Goal: Task Accomplishment & Management: Manage account settings

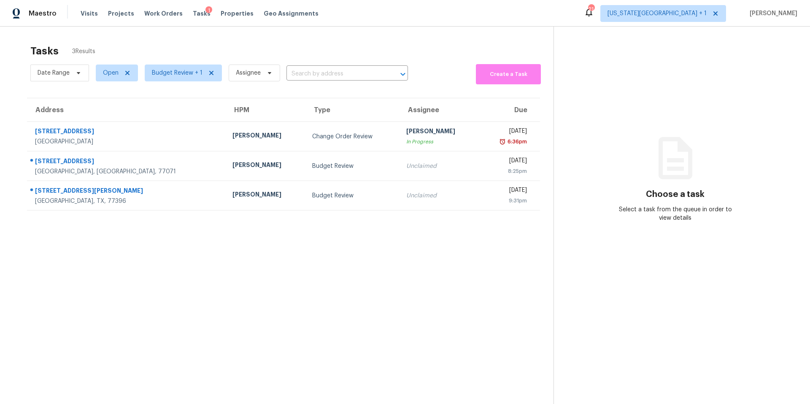
click at [631, 151] on section "Choose a task Select a task from the queue in order to view details" at bounding box center [674, 229] width 243 height 404
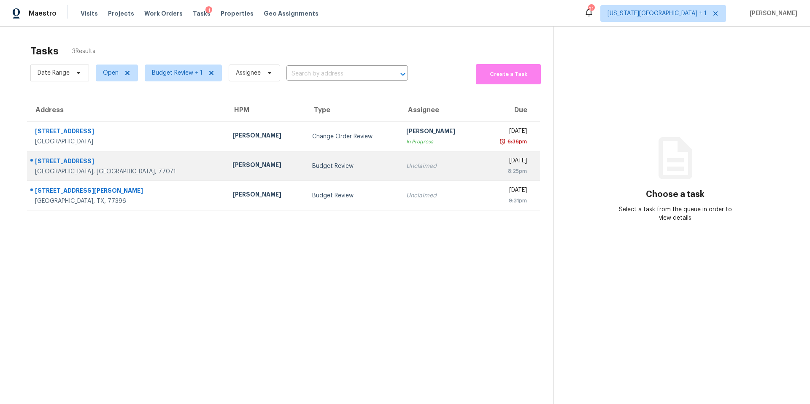
click at [232, 169] on div "[PERSON_NAME]" at bounding box center [265, 166] width 66 height 11
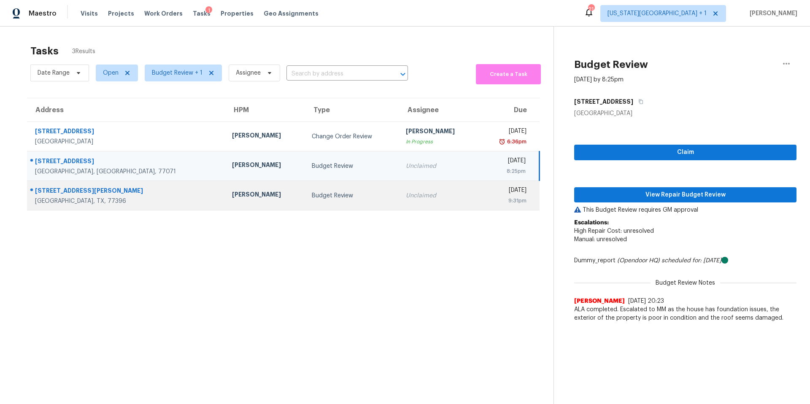
click at [406, 196] on div "Unclaimed" at bounding box center [439, 195] width 66 height 8
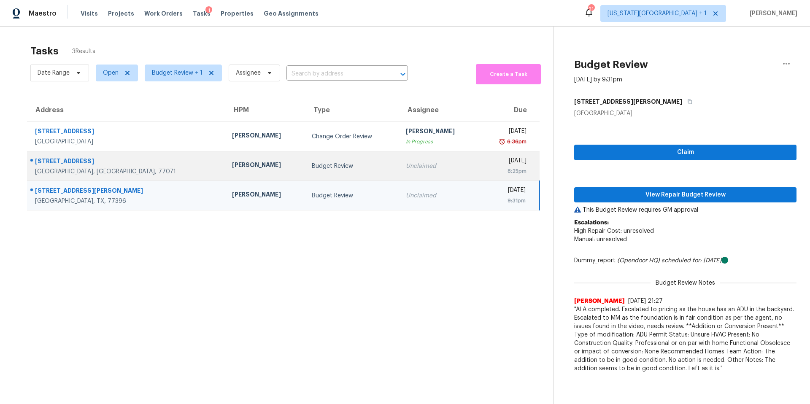
click at [232, 161] on div "Navid Ranjbar" at bounding box center [265, 166] width 66 height 11
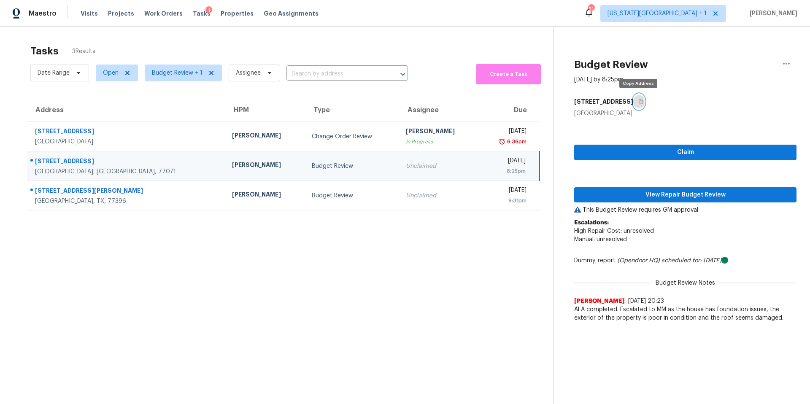
click at [639, 104] on icon "button" at bounding box center [640, 102] width 4 height 5
click at [590, 194] on span "View Repair Budget Review" at bounding box center [685, 195] width 209 height 11
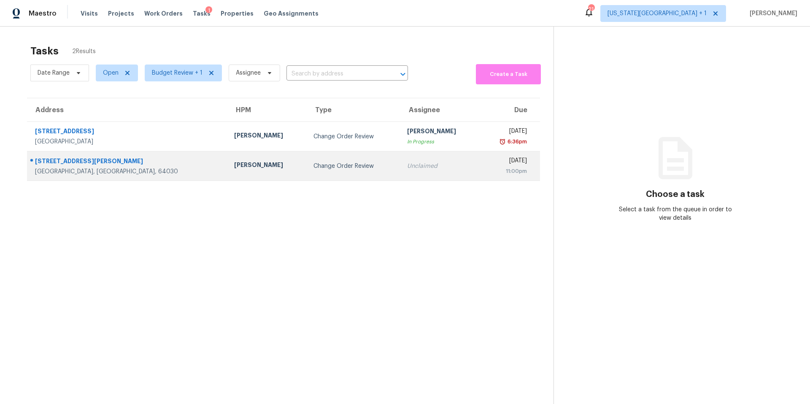
click at [234, 162] on div "[PERSON_NAME]" at bounding box center [267, 166] width 66 height 11
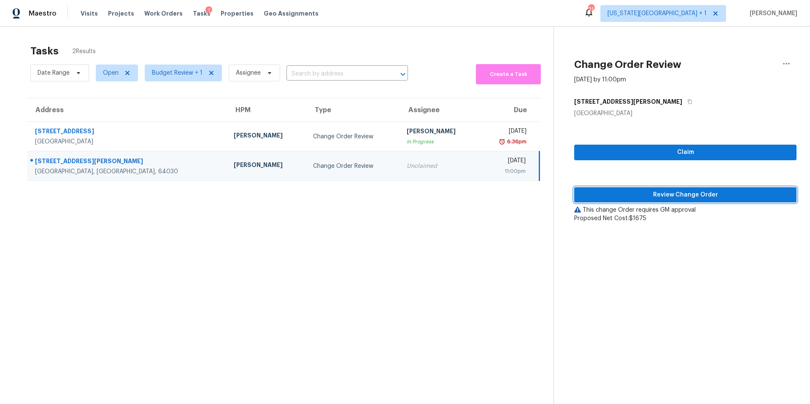
click at [614, 199] on span "Review Change Order" at bounding box center [685, 195] width 209 height 11
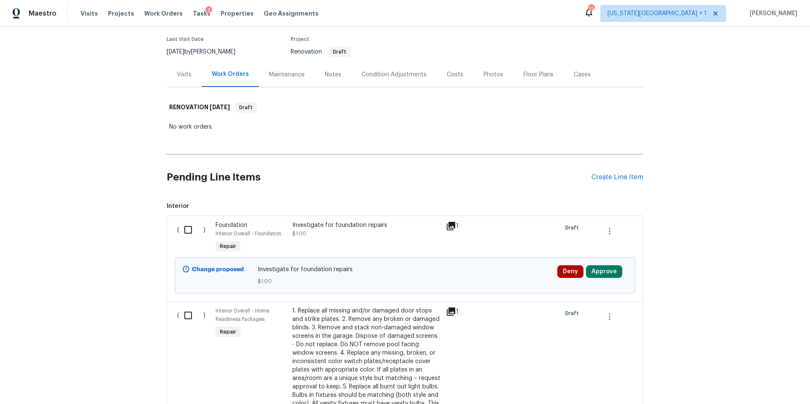
scroll to position [81, 0]
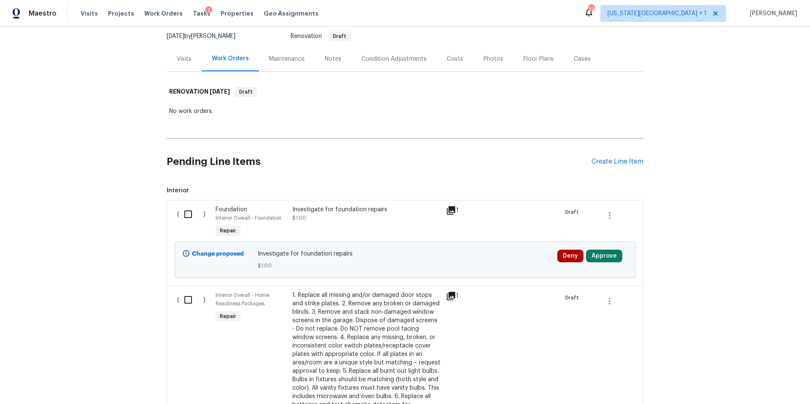
click at [451, 209] on icon at bounding box center [451, 210] width 8 height 8
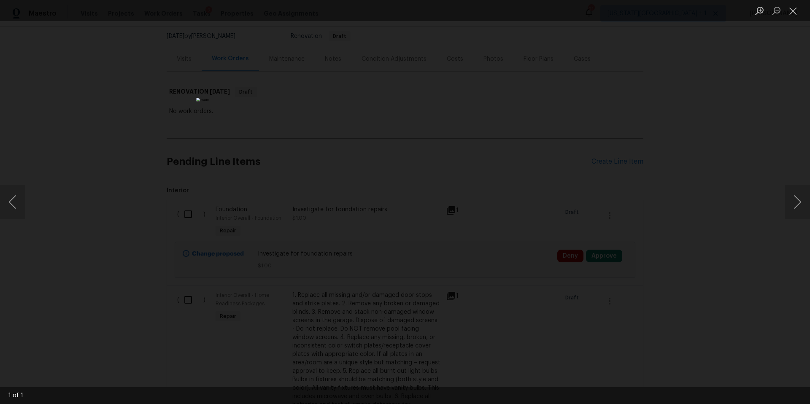
click at [692, 193] on div "Lightbox" at bounding box center [405, 202] width 810 height 404
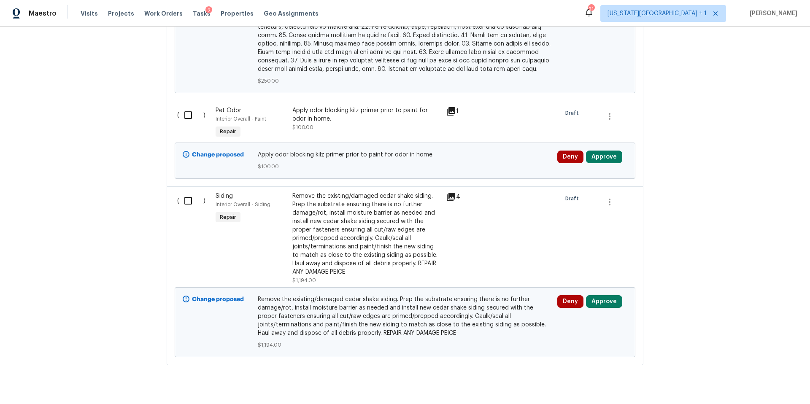
scroll to position [1108, 0]
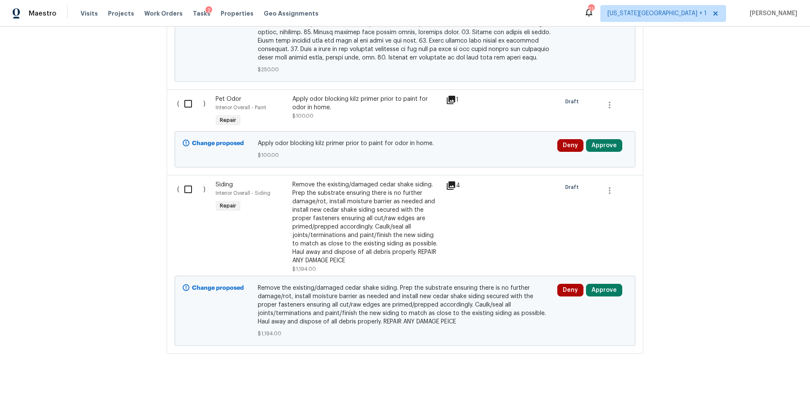
click at [393, 189] on div "Remove the existing/damaged cedar shake siding. Prep the substrate ensuring the…" at bounding box center [366, 222] width 148 height 84
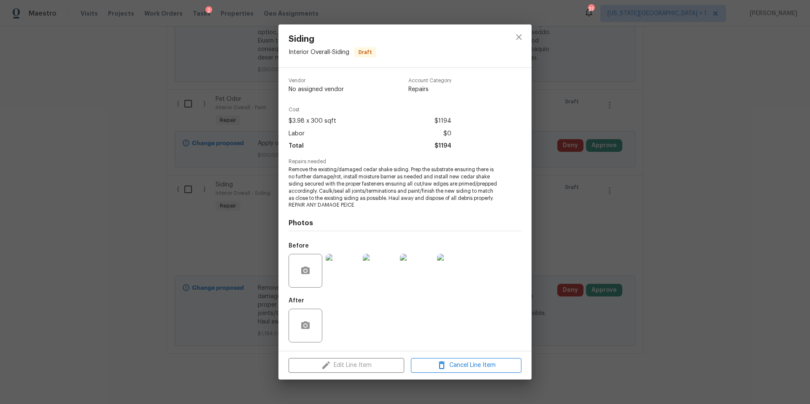
click at [345, 273] on img at bounding box center [343, 271] width 34 height 34
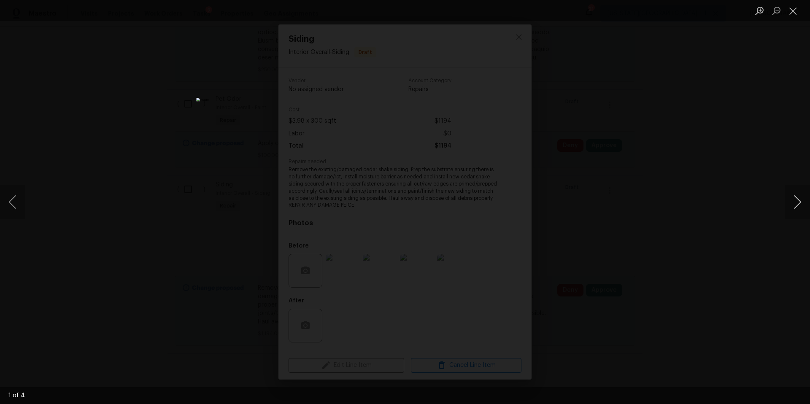
click at [808, 205] on button "Next image" at bounding box center [796, 202] width 25 height 34
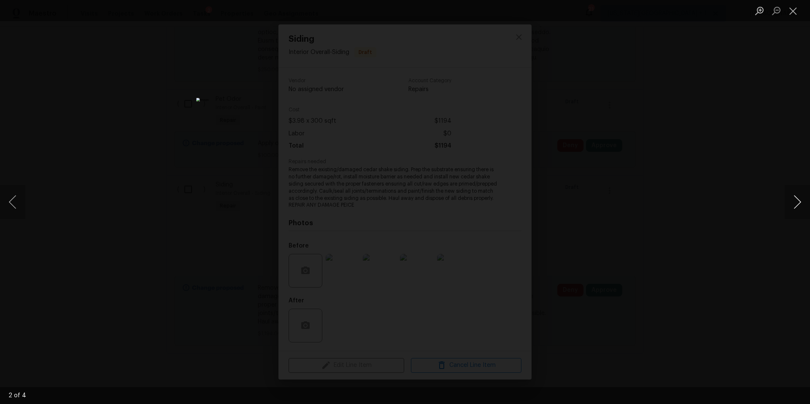
click at [808, 205] on button "Next image" at bounding box center [796, 202] width 25 height 34
click at [778, 196] on div "Lightbox" at bounding box center [405, 202] width 810 height 404
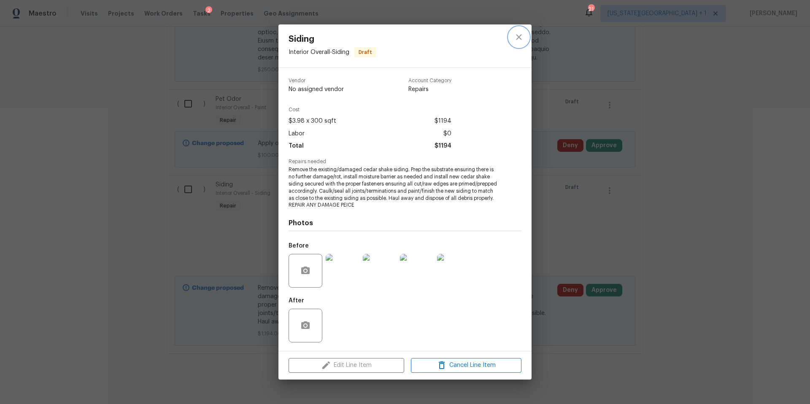
click at [518, 36] on icon "close" at bounding box center [518, 37] width 5 height 5
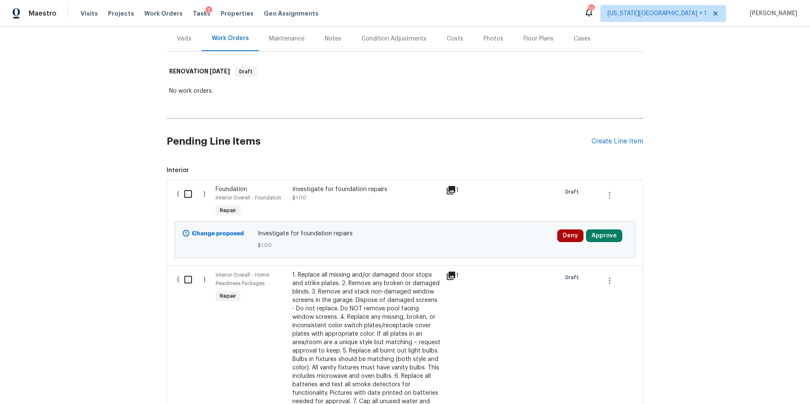
scroll to position [0, 0]
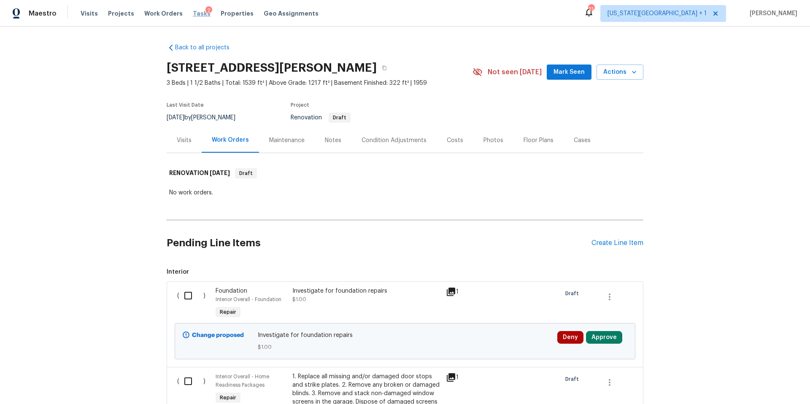
click at [196, 13] on span "Tasks" at bounding box center [202, 14] width 18 height 6
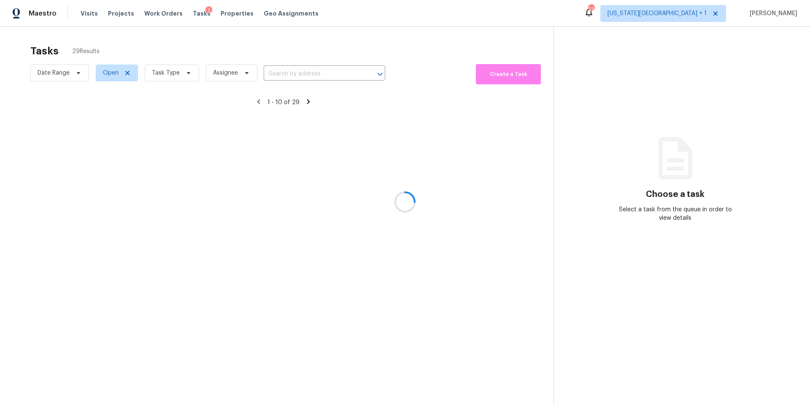
click at [167, 69] on div at bounding box center [405, 202] width 810 height 404
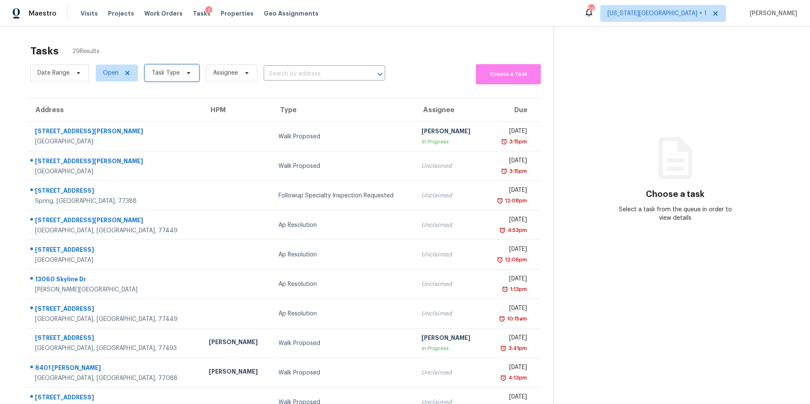
click at [167, 70] on span "Task Type" at bounding box center [166, 73] width 28 height 8
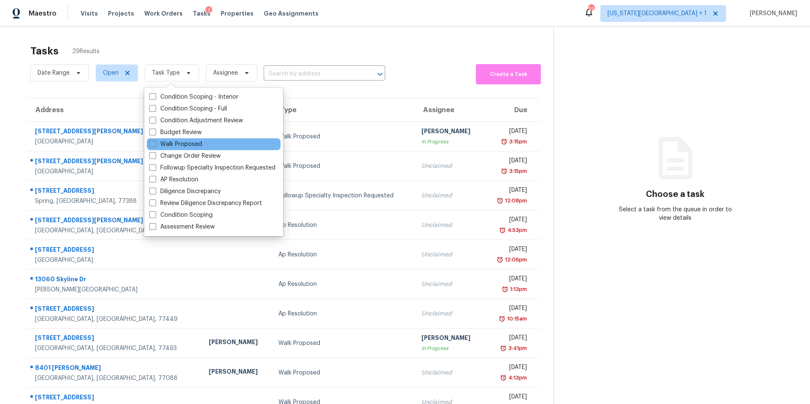
click at [164, 139] on div "Walk Proposed" at bounding box center [214, 144] width 134 height 12
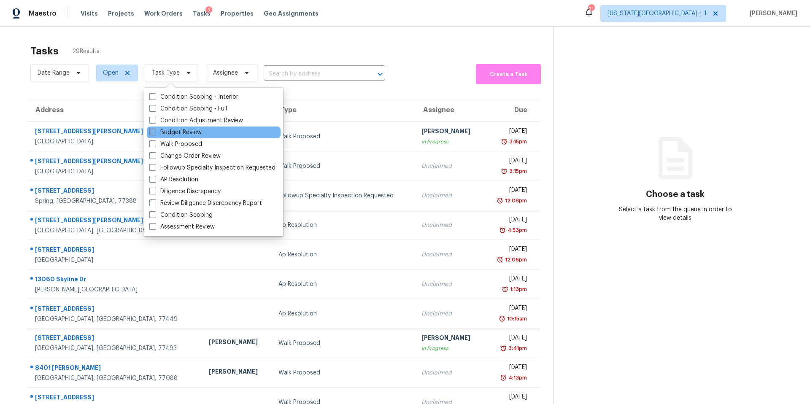
click at [164, 135] on label "Budget Review" at bounding box center [175, 132] width 52 height 8
click at [155, 134] on input "Budget Review" at bounding box center [151, 130] width 5 height 5
checkbox input "true"
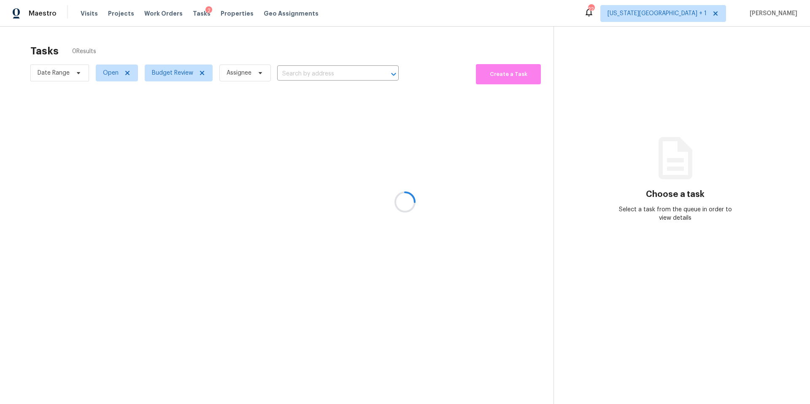
click at [175, 75] on div at bounding box center [405, 202] width 810 height 404
click at [176, 76] on span "Budget Review" at bounding box center [172, 73] width 41 height 8
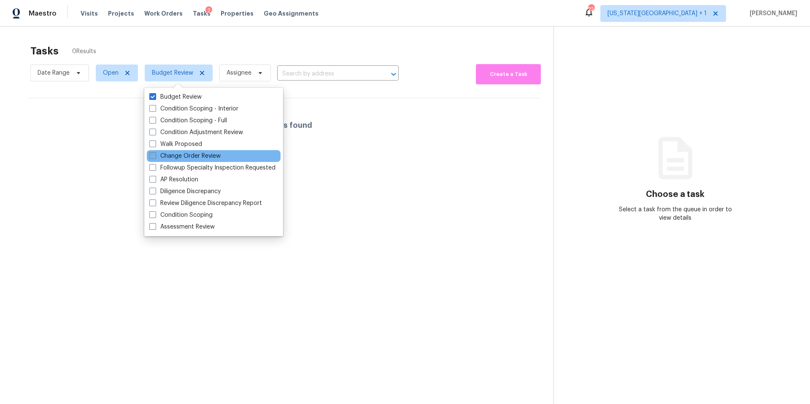
click at [166, 156] on label "Change Order Review" at bounding box center [184, 156] width 71 height 8
click at [155, 156] on input "Change Order Review" at bounding box center [151, 154] width 5 height 5
checkbox input "true"
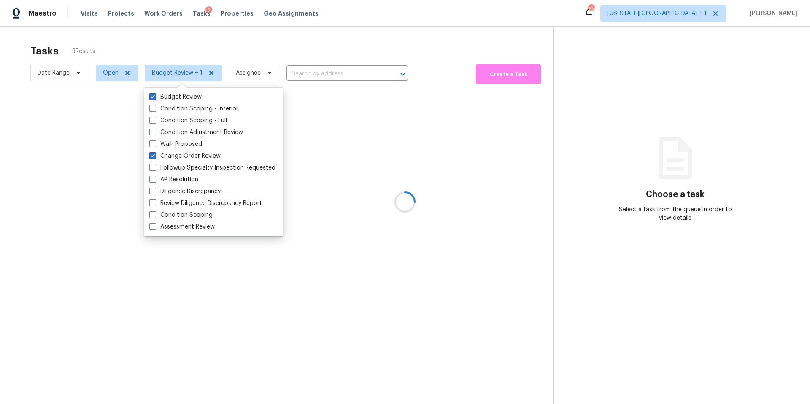
click at [241, 52] on div at bounding box center [405, 202] width 810 height 404
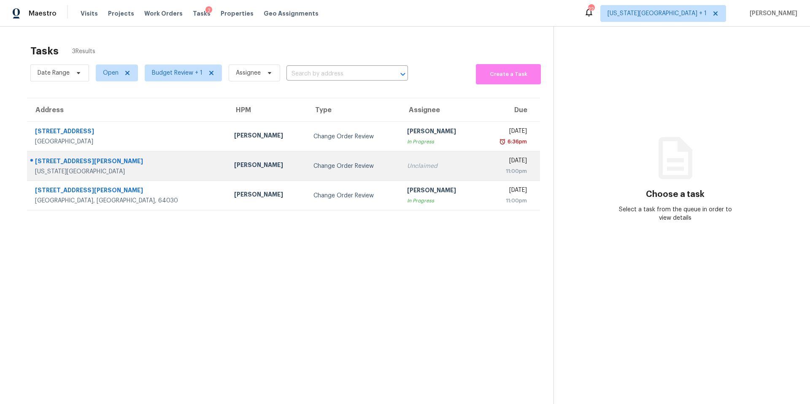
click at [313, 165] on div "Change Order Review" at bounding box center [353, 166] width 80 height 8
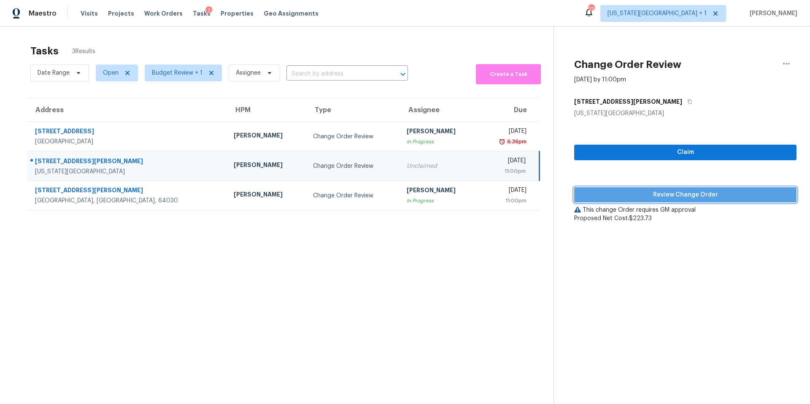
click at [611, 196] on span "Review Change Order" at bounding box center [685, 195] width 209 height 11
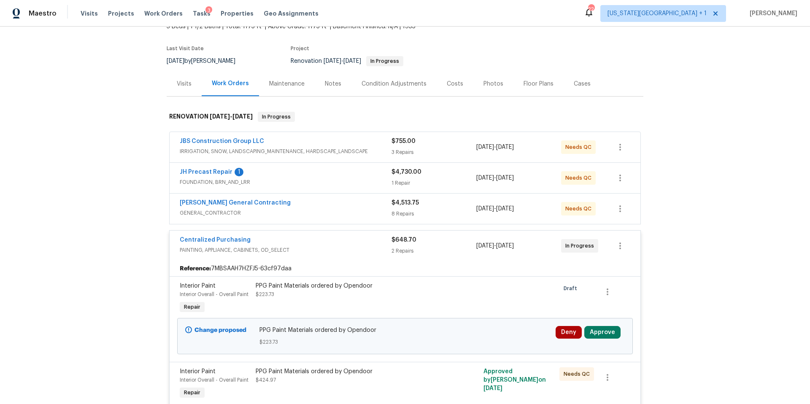
scroll to position [73, 0]
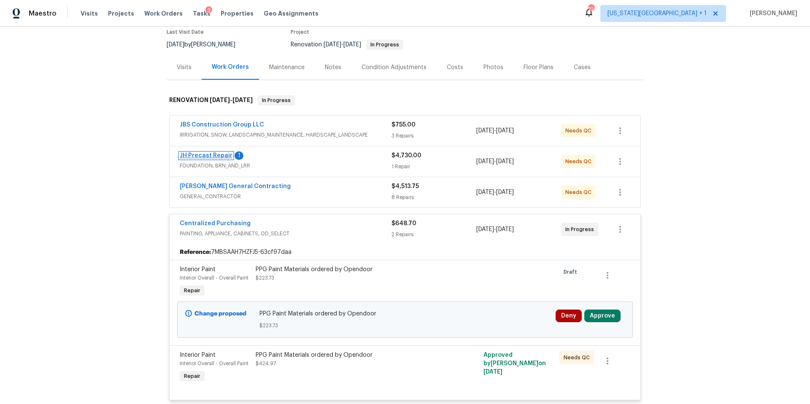
click at [215, 155] on link "JH Precast Repair" at bounding box center [206, 156] width 53 height 6
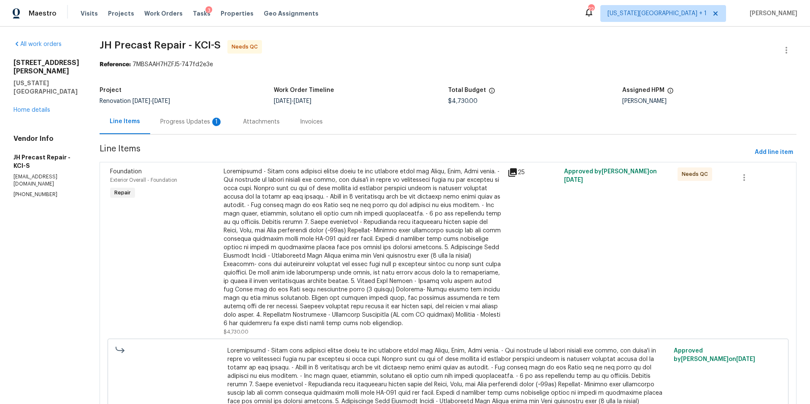
click at [200, 120] on div "Progress Updates 1" at bounding box center [191, 122] width 62 height 8
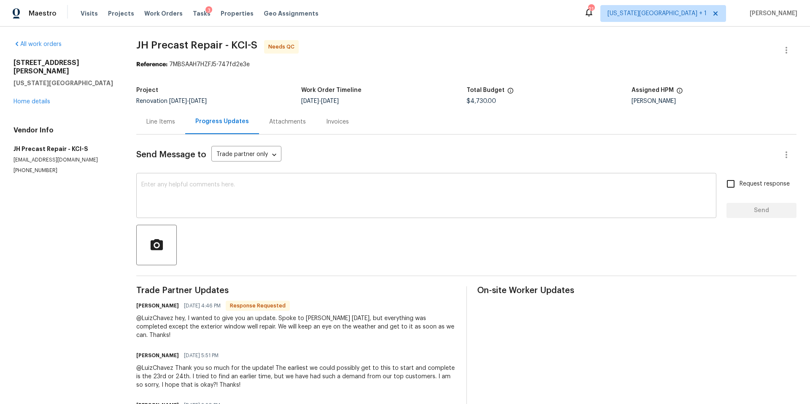
click at [172, 188] on textarea at bounding box center [426, 197] width 570 height 30
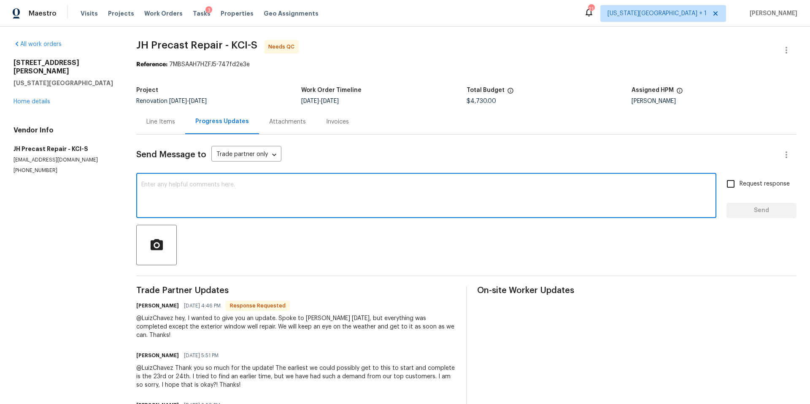
click at [172, 189] on textarea at bounding box center [426, 197] width 570 height 30
type textarea "Katherine, has this been wrapped up??"
click at [730, 186] on input "Request response" at bounding box center [731, 184] width 18 height 18
checkbox input "true"
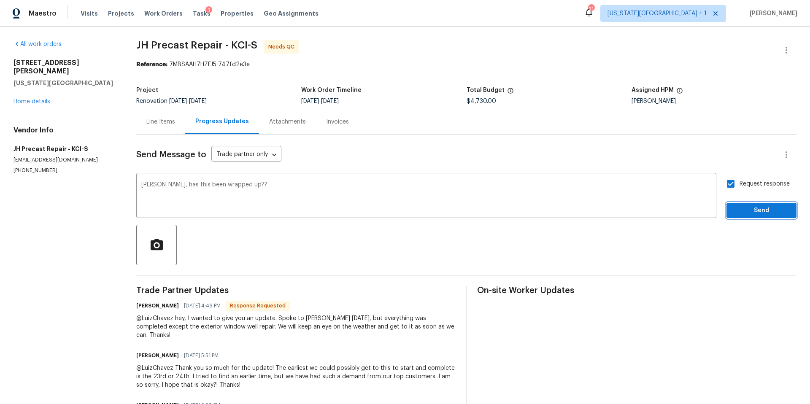
click at [750, 211] on span "Send" at bounding box center [761, 210] width 57 height 11
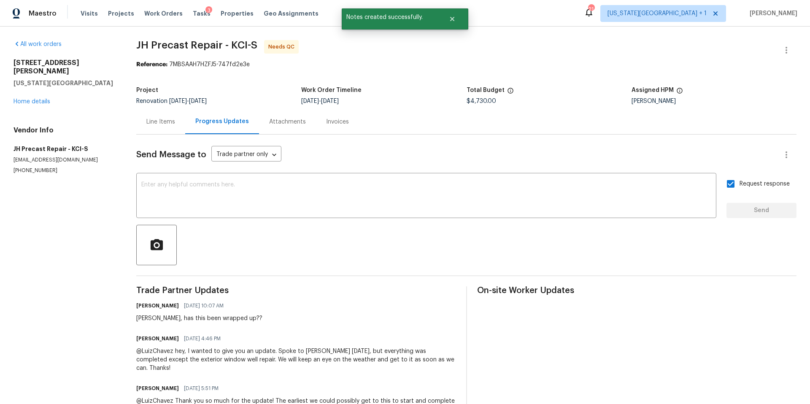
click at [151, 124] on div "Line Items" at bounding box center [160, 122] width 29 height 8
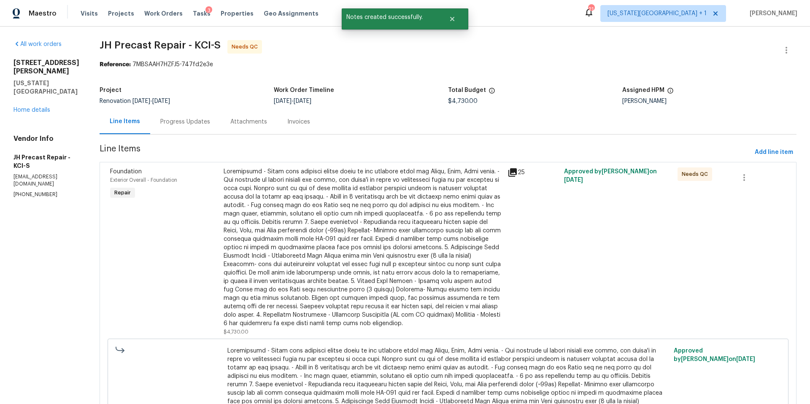
click at [32, 87] on div "8400 Holmes Rd Kansas City, MO 64131 Home details" at bounding box center [46, 87] width 66 height 56
click at [29, 88] on div "8400 Holmes Rd Kansas City, MO 64131 Home details" at bounding box center [46, 87] width 66 height 56
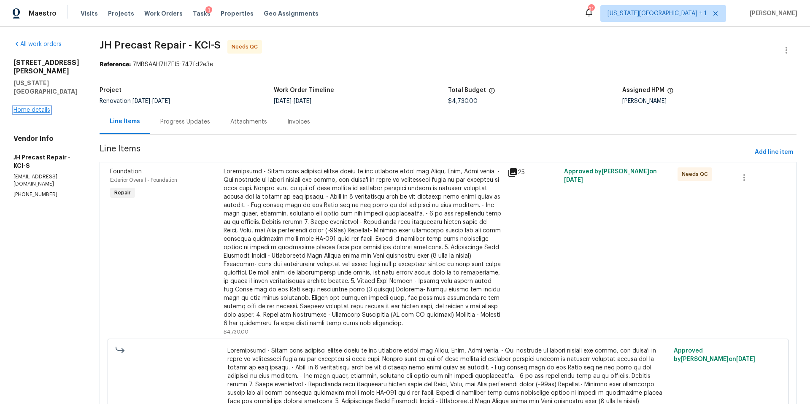
click at [25, 107] on link "Home details" at bounding box center [31, 110] width 37 height 6
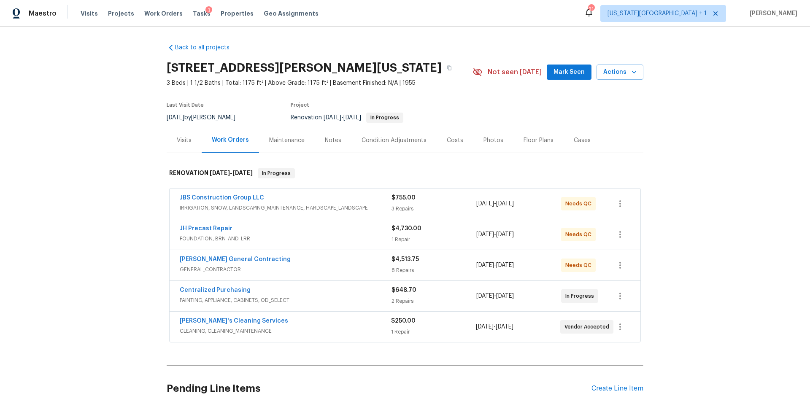
click at [286, 290] on div "Centralized Purchasing" at bounding box center [286, 291] width 212 height 10
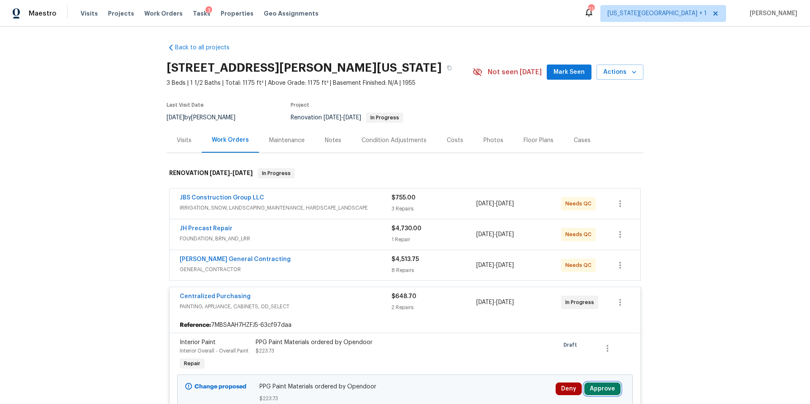
click at [603, 391] on button "Approve" at bounding box center [602, 388] width 36 height 13
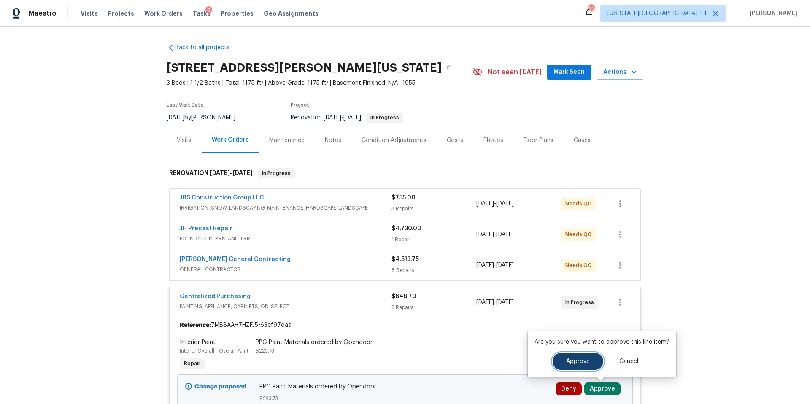
click at [565, 357] on button "Approve" at bounding box center [577, 361] width 51 height 17
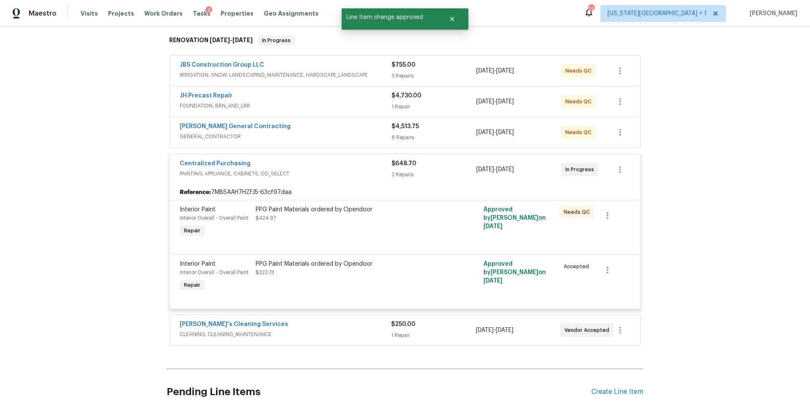
scroll to position [134, 0]
click at [356, 329] on span "CLEANING, CLEANING_MAINTENANCE" at bounding box center [285, 333] width 211 height 8
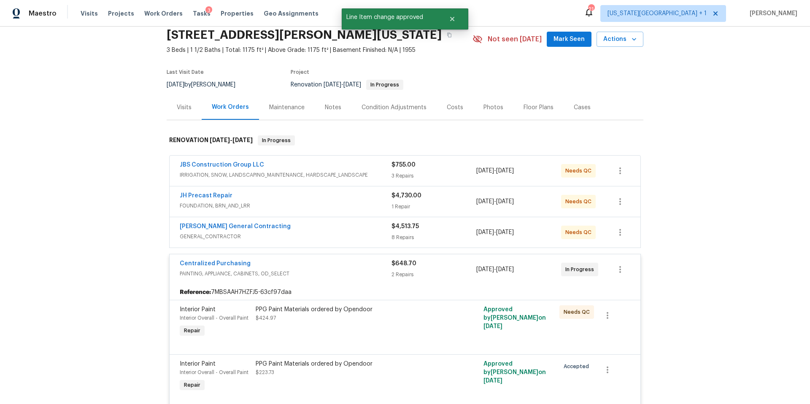
scroll to position [0, 0]
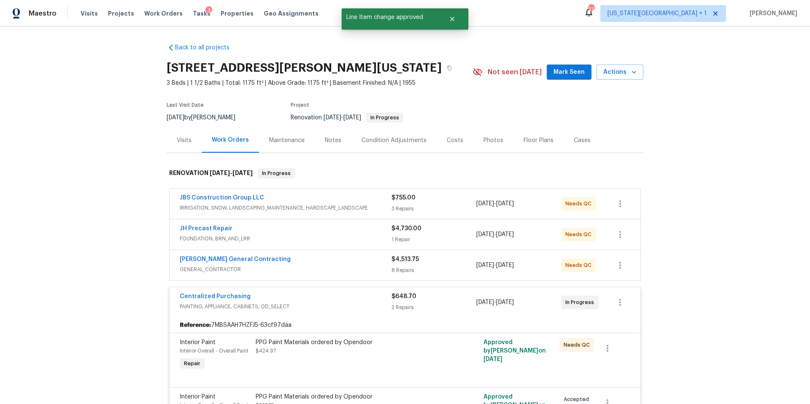
click at [344, 261] on div "Nicholson General Contracting" at bounding box center [286, 260] width 212 height 10
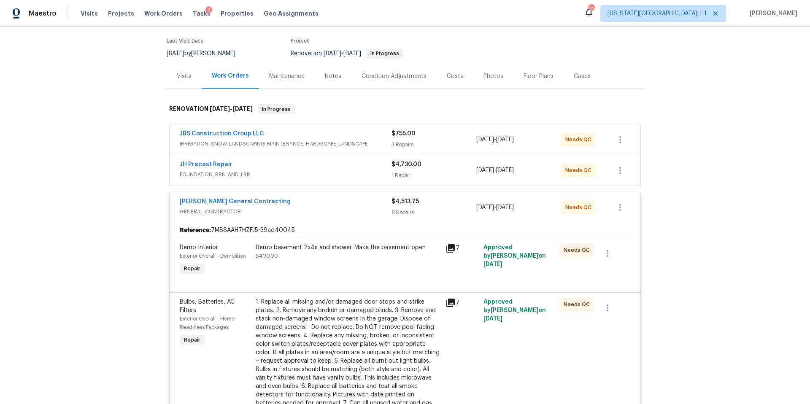
scroll to position [39, 0]
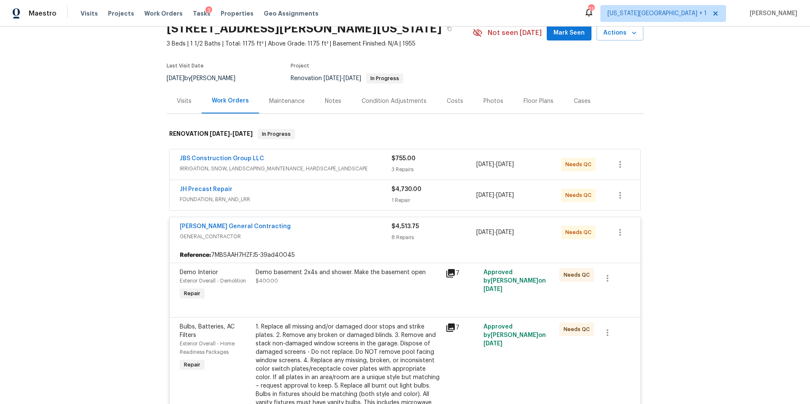
click at [318, 194] on div "JH Precast Repair" at bounding box center [286, 190] width 212 height 10
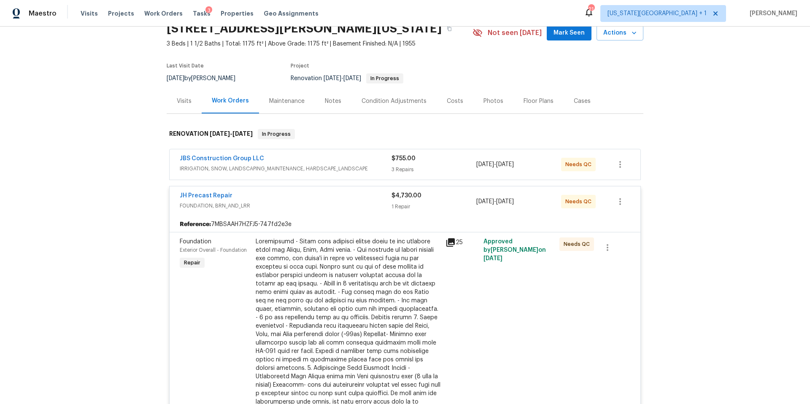
click at [330, 150] on div "JBS Construction Group LLC IRRIGATION, SNOW, LANDSCAPING_MAINTENANCE, HARDSCAPE…" at bounding box center [405, 164] width 471 height 30
click at [328, 158] on div "JBS Construction Group LLC" at bounding box center [286, 159] width 212 height 10
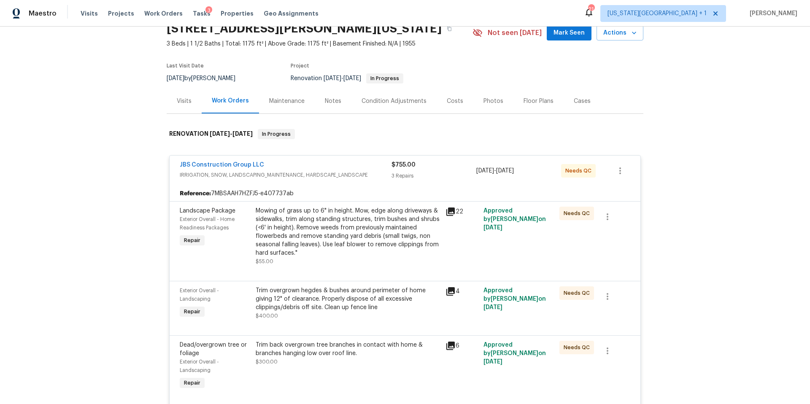
click at [189, 102] on div "Visits" at bounding box center [184, 101] width 15 height 8
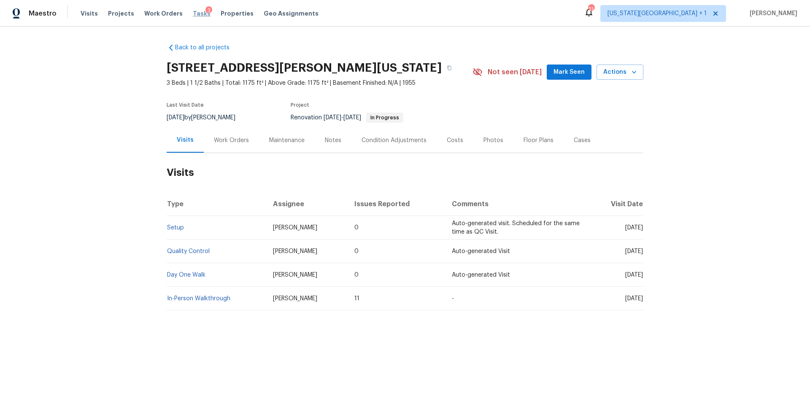
click at [193, 15] on span "Tasks" at bounding box center [202, 14] width 18 height 6
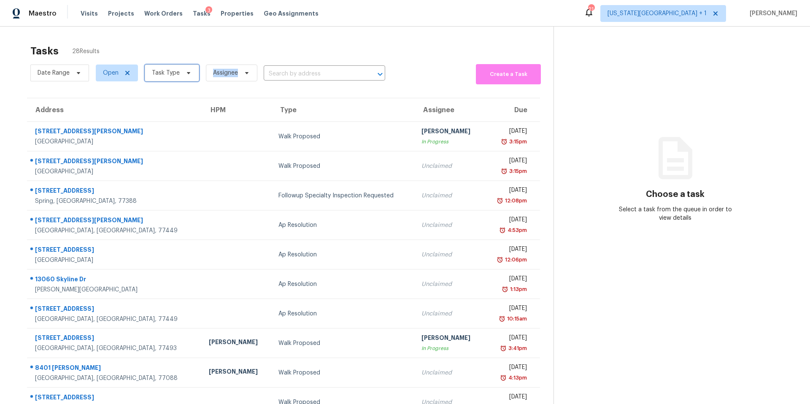
click at [180, 76] on span "Task Type" at bounding box center [172, 73] width 54 height 17
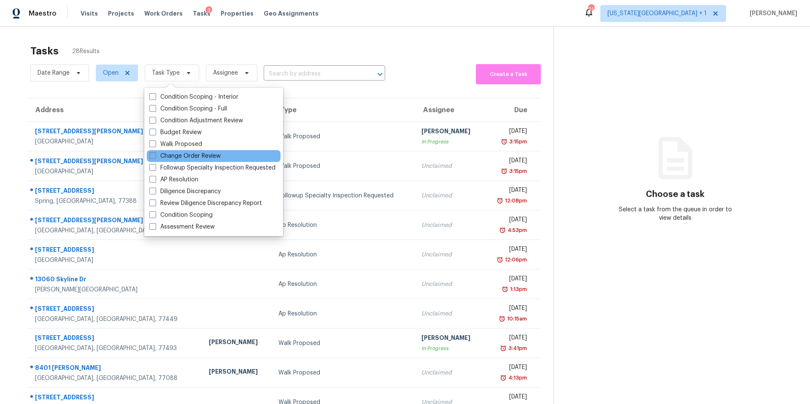
click at [174, 153] on label "Change Order Review" at bounding box center [184, 156] width 71 height 8
click at [155, 153] on input "Change Order Review" at bounding box center [151, 154] width 5 height 5
checkbox input "true"
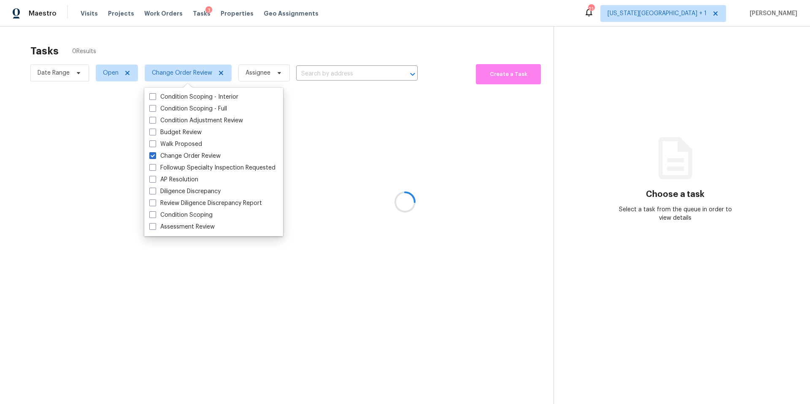
click at [177, 37] on div at bounding box center [405, 202] width 810 height 404
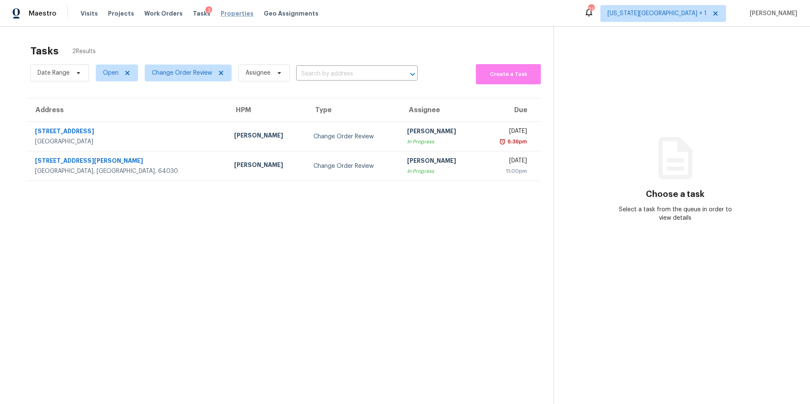
click at [224, 16] on span "Properties" at bounding box center [237, 13] width 33 height 8
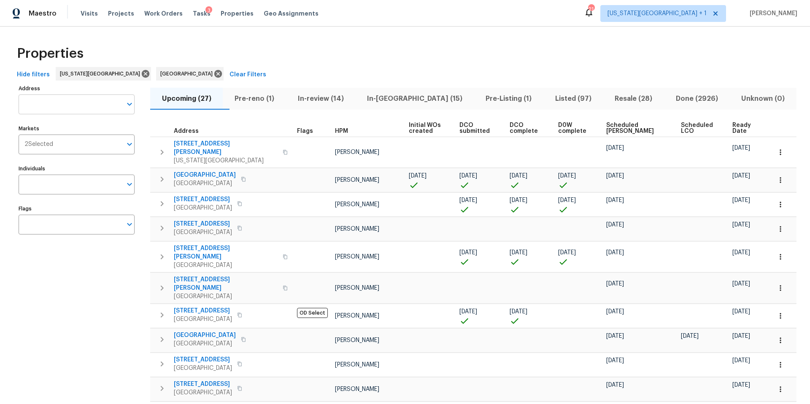
click at [67, 106] on input "Address" at bounding box center [70, 104] width 103 height 20
type input "1011"
click at [81, 17] on span "Visits" at bounding box center [89, 13] width 17 height 8
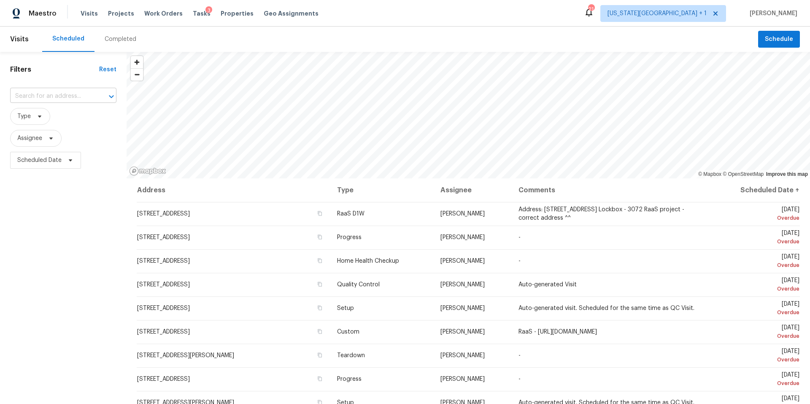
click at [35, 97] on input "text" at bounding box center [51, 96] width 83 height 13
type input "10110"
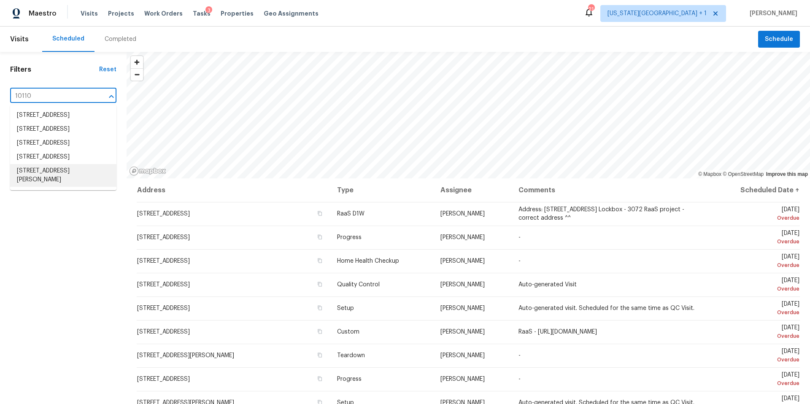
click at [38, 187] on li "10110 Willmont Rd, La Porte, TX 77571" at bounding box center [63, 175] width 106 height 23
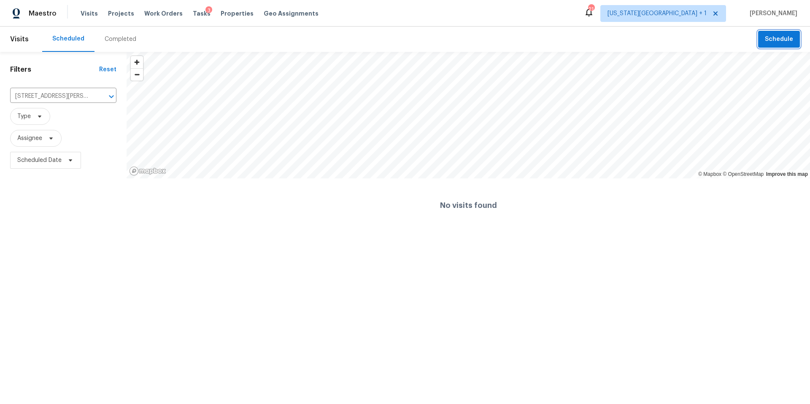
click at [783, 42] on span "Schedule" at bounding box center [779, 39] width 28 height 11
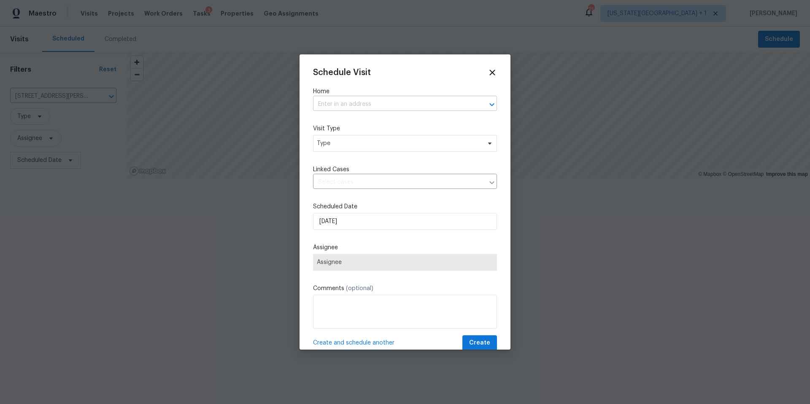
click at [363, 108] on input "text" at bounding box center [393, 104] width 160 height 13
type input "10110"
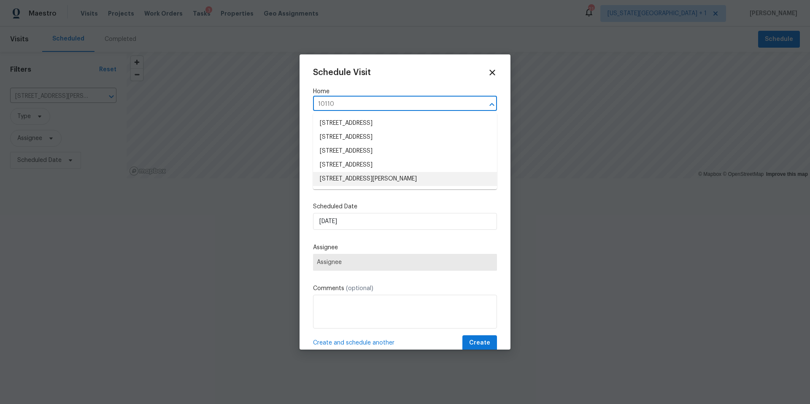
click at [347, 179] on li "10110 Willmont Rd, La Porte, TX 77571" at bounding box center [405, 179] width 184 height 14
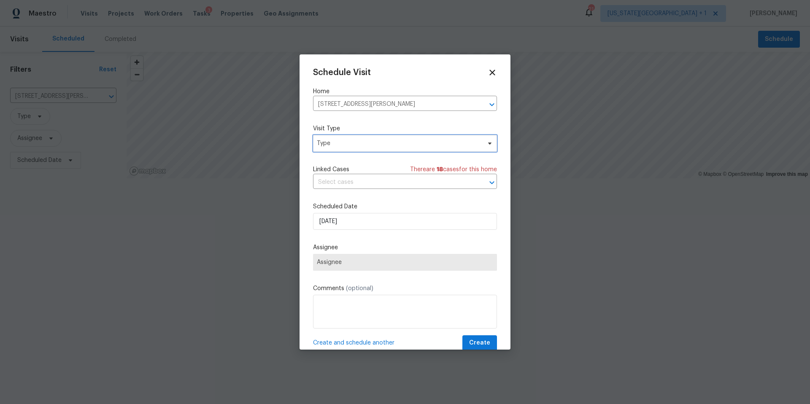
click at [371, 141] on span "Type" at bounding box center [399, 143] width 164 height 8
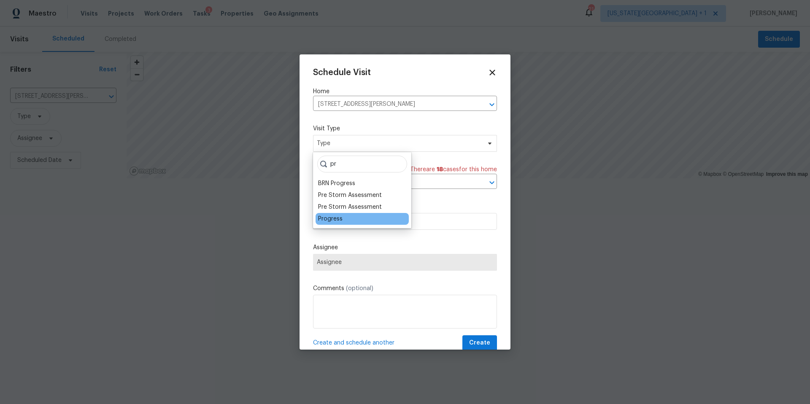
type input "pr"
click at [329, 222] on div "Progress" at bounding box center [330, 219] width 24 height 8
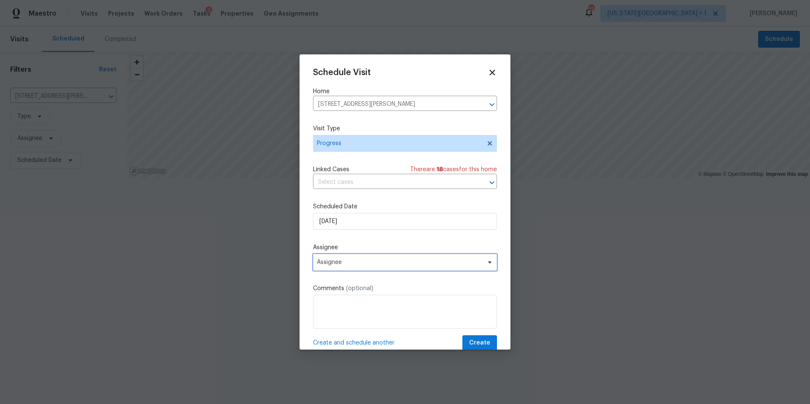
click at [349, 263] on span "Assignee" at bounding box center [399, 262] width 165 height 7
type input "luis"
click at [342, 307] on div "[PERSON_NAME]" at bounding box center [340, 309] width 44 height 8
click at [467, 341] on button "Create" at bounding box center [479, 343] width 35 height 16
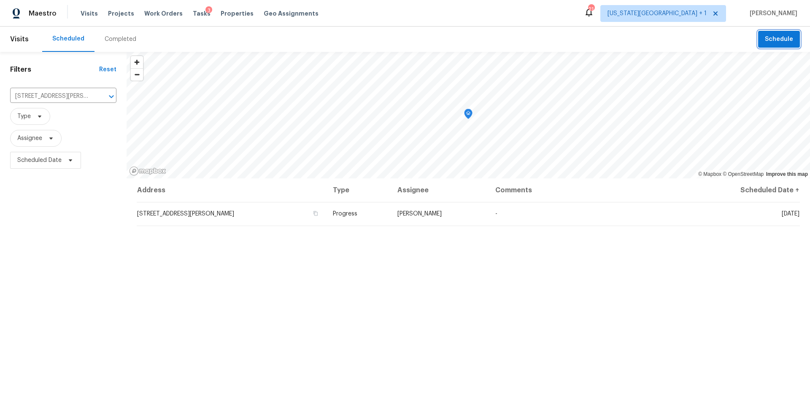
click at [786, 40] on span "Schedule" at bounding box center [779, 39] width 28 height 11
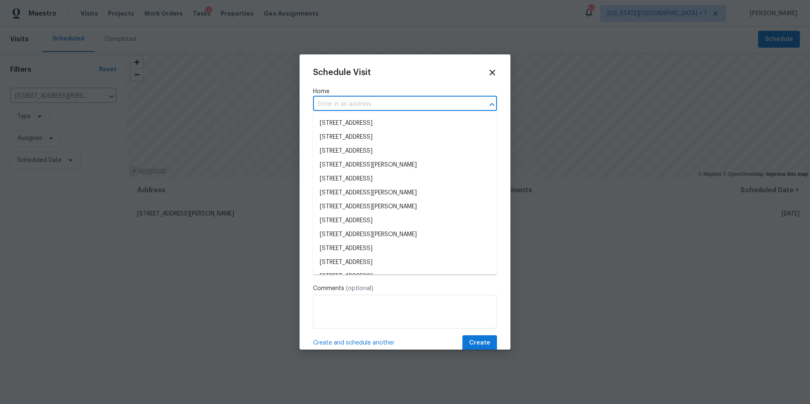
click at [368, 106] on input "text" at bounding box center [393, 104] width 160 height 13
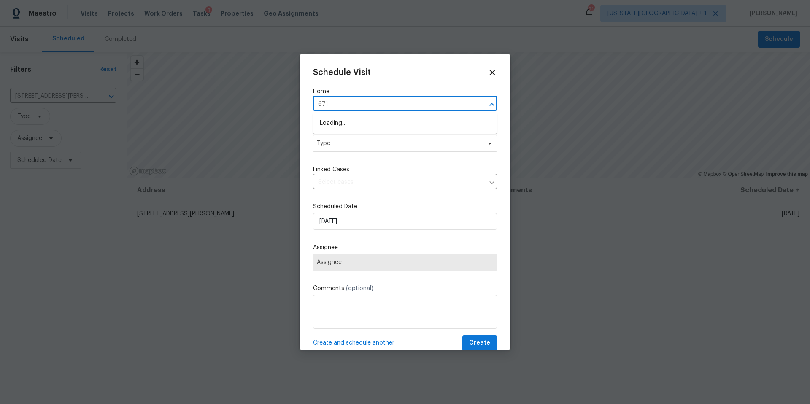
type input "6719"
click at [350, 148] on li "6719 Trimstone Dr, Pasadena, TX 77505" at bounding box center [405, 151] width 184 height 14
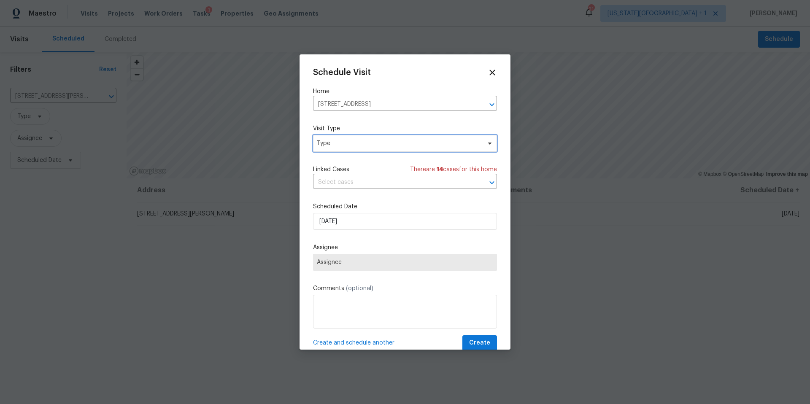
click at [353, 148] on span "Type" at bounding box center [405, 143] width 184 height 17
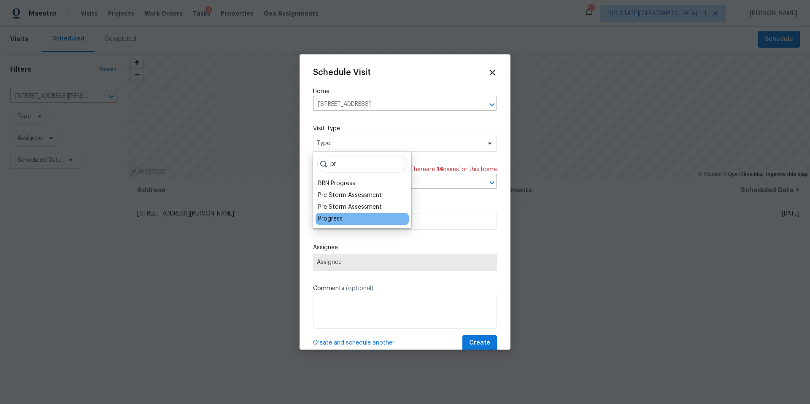
type input "pr"
click at [327, 218] on div "Progress" at bounding box center [330, 219] width 24 height 8
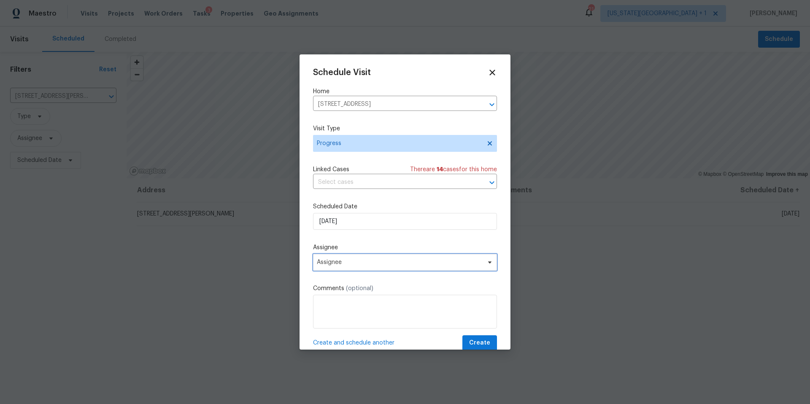
click at [342, 259] on span "Assignee" at bounding box center [399, 262] width 165 height 7
type input "luis"
click at [334, 309] on div "[PERSON_NAME]" at bounding box center [340, 309] width 44 height 8
click at [479, 339] on span "Create" at bounding box center [479, 343] width 21 height 11
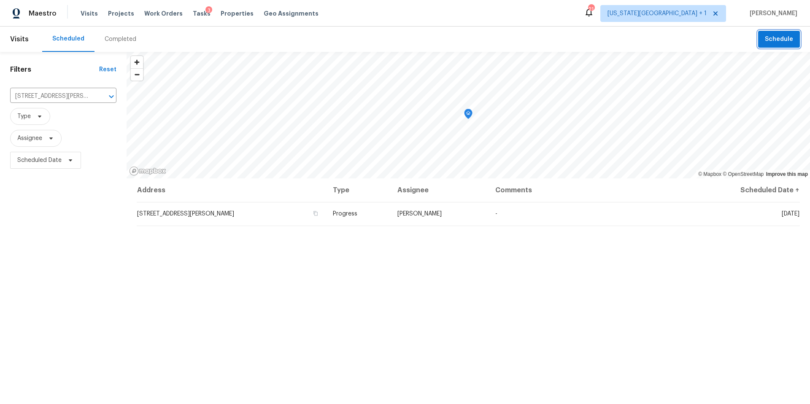
click at [790, 43] on span "Schedule" at bounding box center [779, 39] width 28 height 11
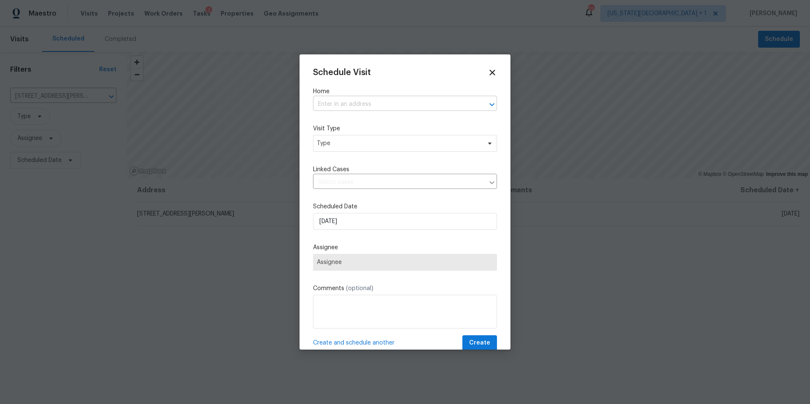
click at [413, 106] on input "text" at bounding box center [393, 104] width 160 height 13
type input "3201"
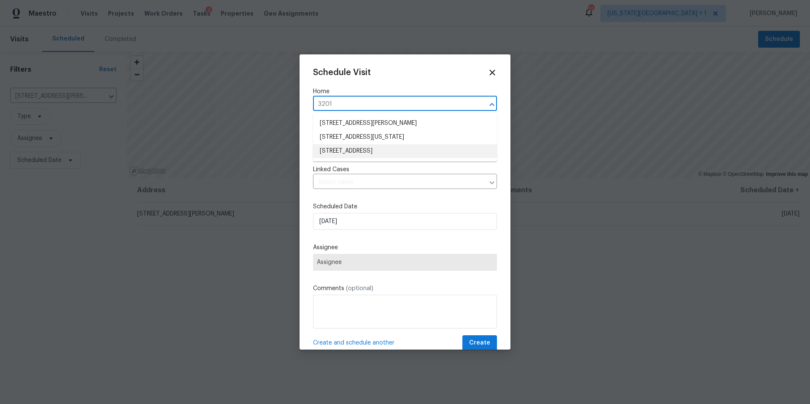
click at [365, 153] on li "3201 Brookhollow Dr, Deer Park, TX 77536" at bounding box center [405, 151] width 184 height 14
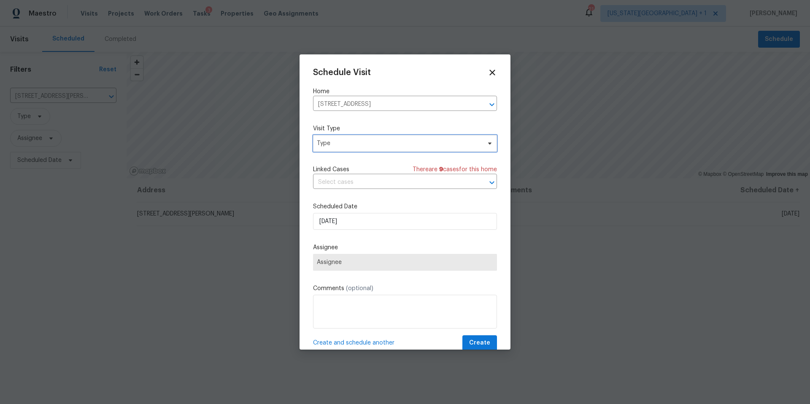
click at [365, 144] on span "Type" at bounding box center [399, 143] width 164 height 8
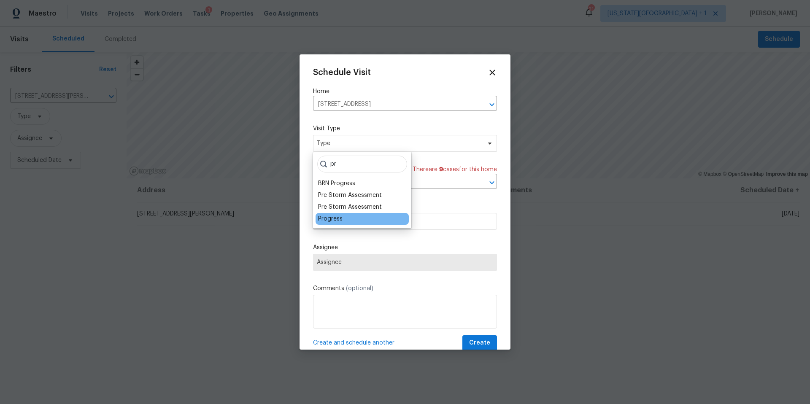
type input "pr"
click at [331, 223] on div "Progress" at bounding box center [330, 219] width 24 height 8
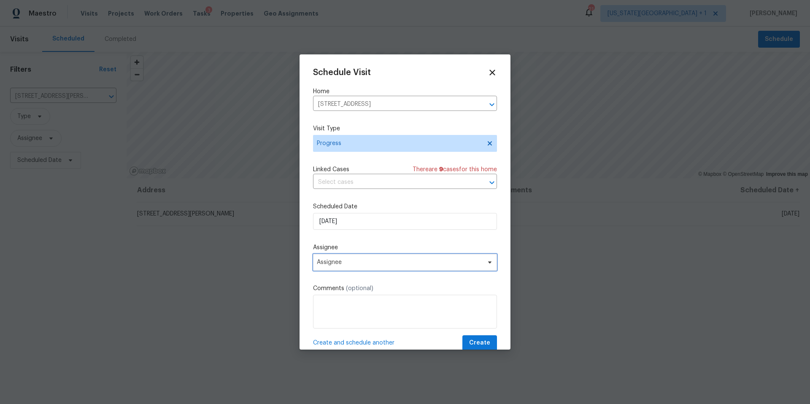
click at [336, 265] on span "Assignee" at bounding box center [399, 262] width 165 height 7
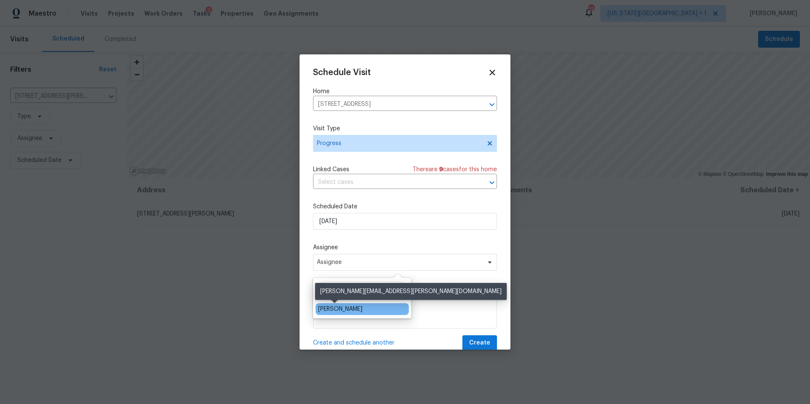
type input "luis"
click at [331, 310] on div "[PERSON_NAME]" at bounding box center [340, 309] width 44 height 8
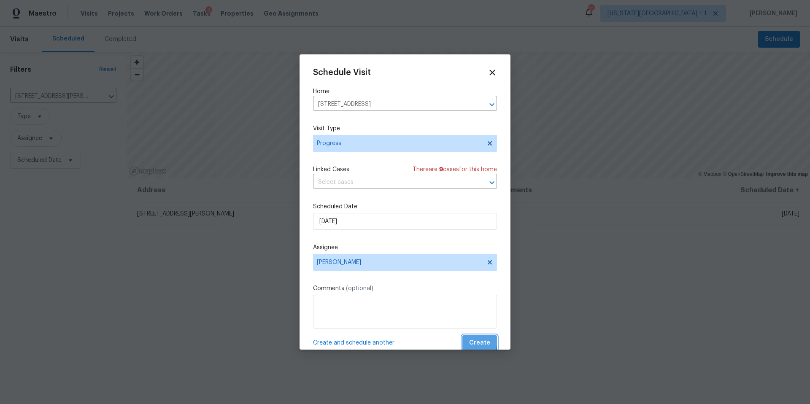
click at [474, 342] on span "Create" at bounding box center [479, 343] width 21 height 11
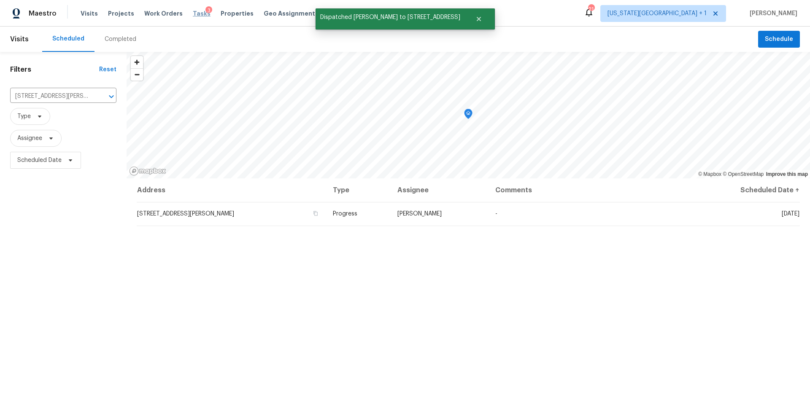
click at [196, 12] on span "Tasks" at bounding box center [202, 14] width 18 height 6
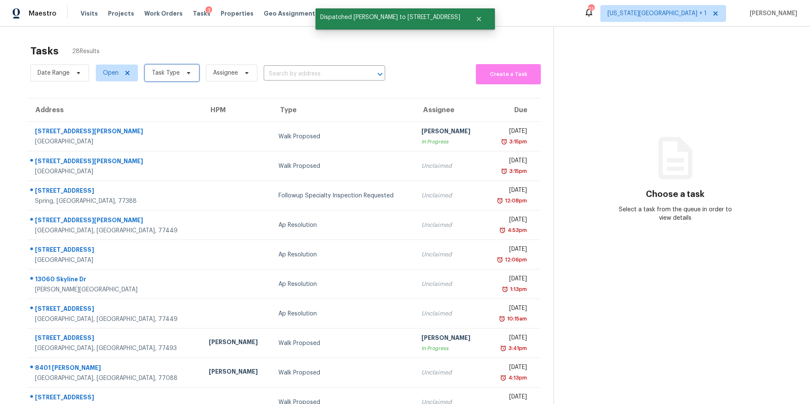
click at [169, 73] on span "Task Type" at bounding box center [166, 73] width 28 height 8
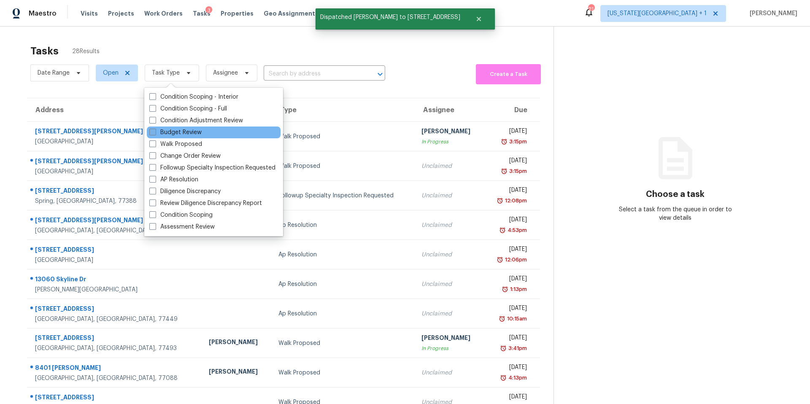
click at [170, 129] on label "Budget Review" at bounding box center [175, 132] width 52 height 8
click at [155, 129] on input "Budget Review" at bounding box center [151, 130] width 5 height 5
checkbox input "true"
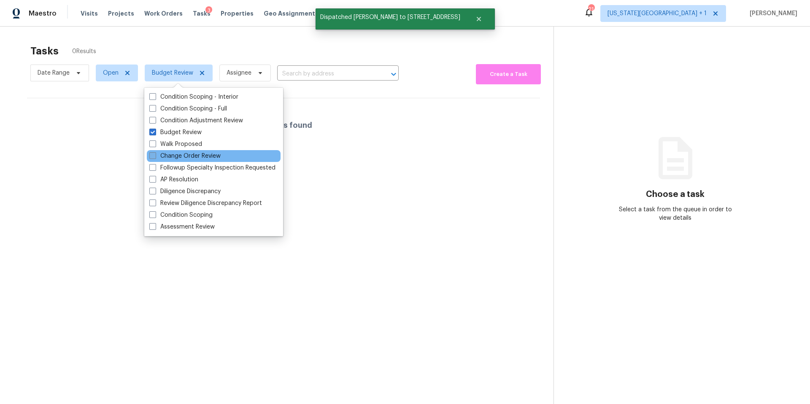
click at [177, 157] on label "Change Order Review" at bounding box center [184, 156] width 71 height 8
click at [155, 157] on input "Change Order Review" at bounding box center [151, 154] width 5 height 5
checkbox input "true"
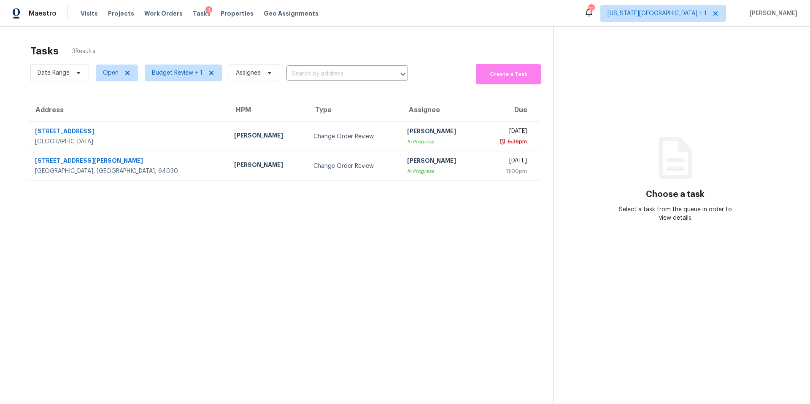
click at [174, 40] on div "Tasks 3 Results Date Range Open Budget Review + 1 Assignee ​ Create a Task Addr…" at bounding box center [405, 229] width 810 height 404
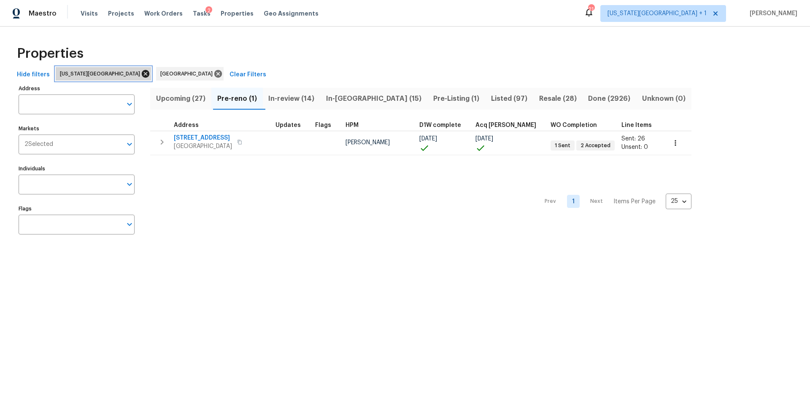
click at [142, 76] on icon at bounding box center [146, 74] width 8 height 8
click at [490, 96] on span "Listed (67)" at bounding box center [509, 99] width 38 height 12
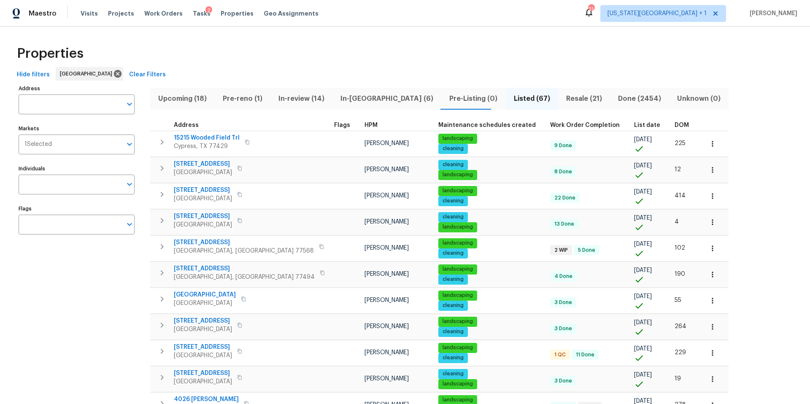
click at [674, 125] on span "DOM" at bounding box center [681, 125] width 14 height 6
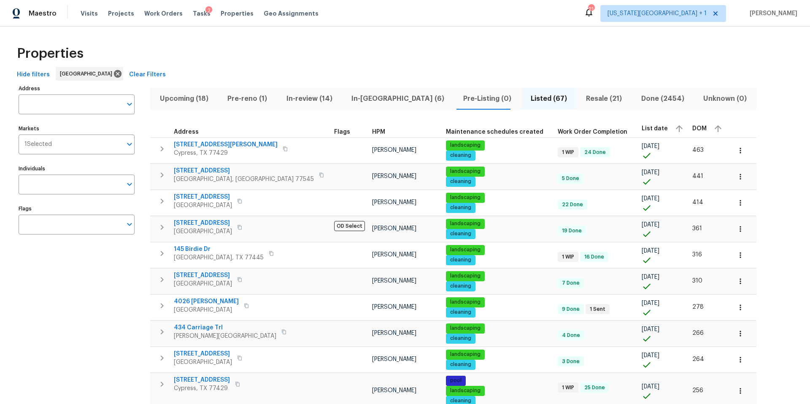
click at [692, 129] on span "DOM" at bounding box center [699, 129] width 14 height 6
